Goal: Task Accomplishment & Management: Manage account settings

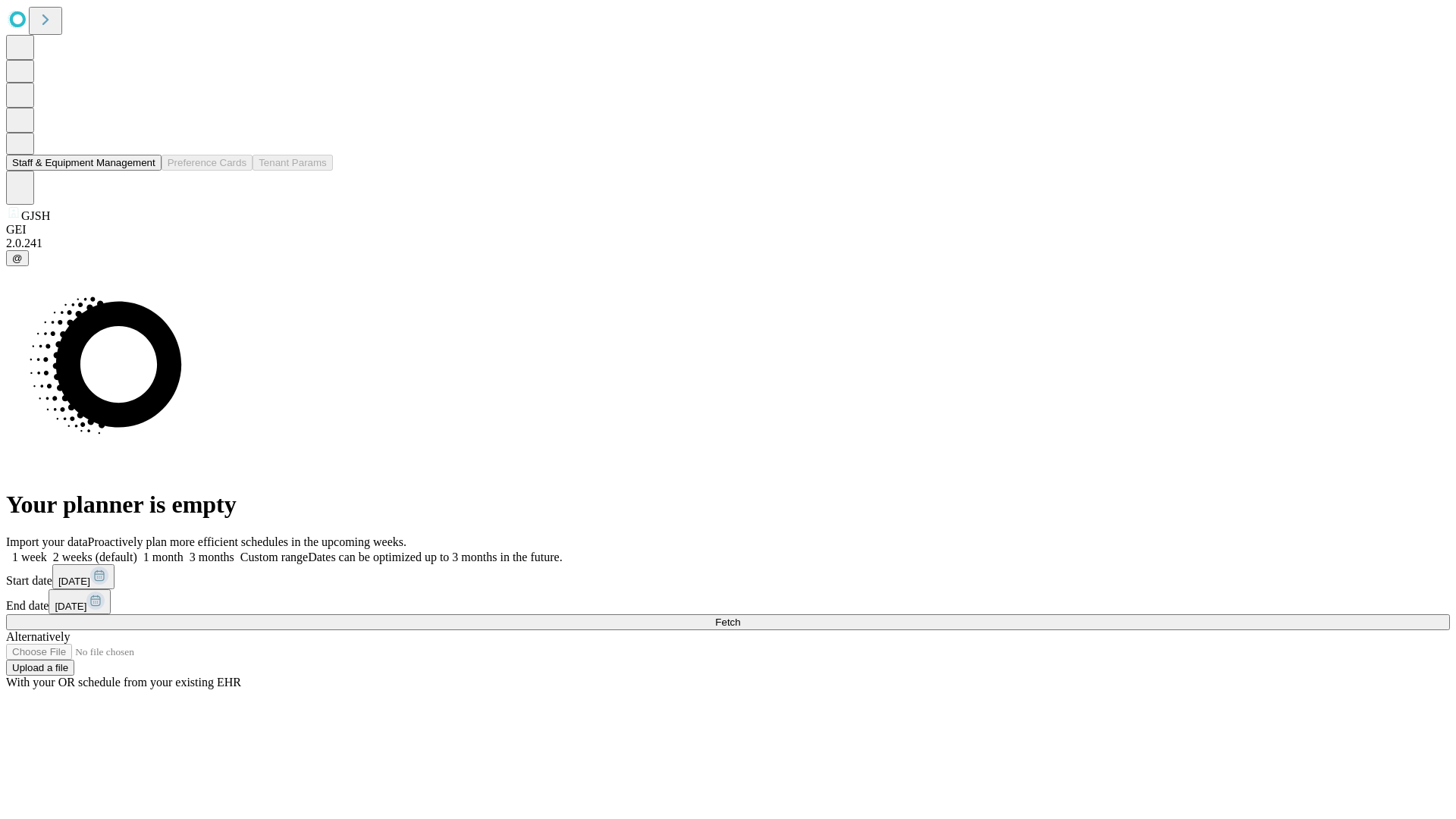
click at [145, 171] on button "Staff & Equipment Management" at bounding box center [84, 163] width 155 height 16
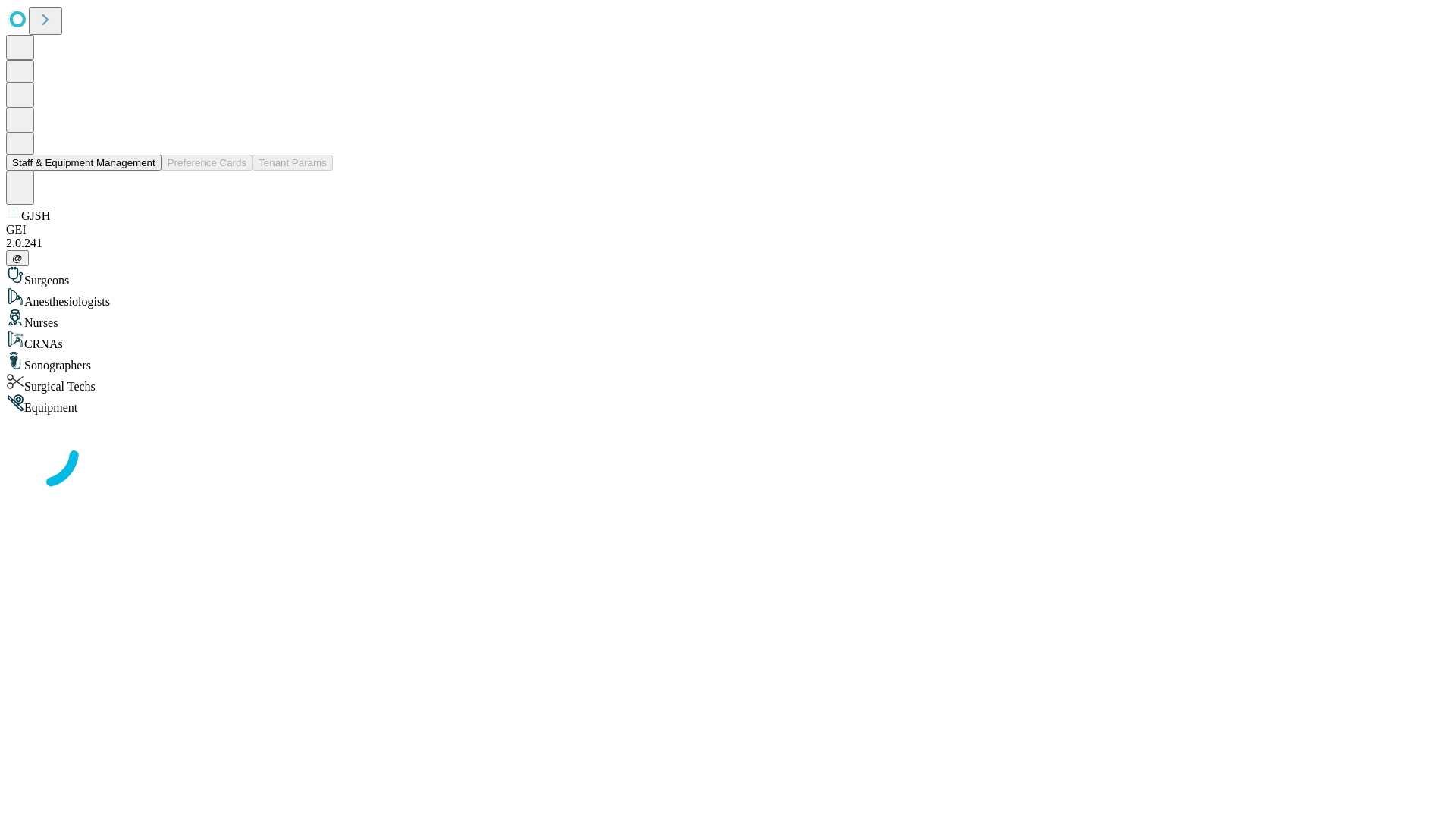
click at [145, 171] on button "Staff & Equipment Management" at bounding box center [84, 163] width 155 height 16
